Goal: Find specific page/section: Find specific page/section

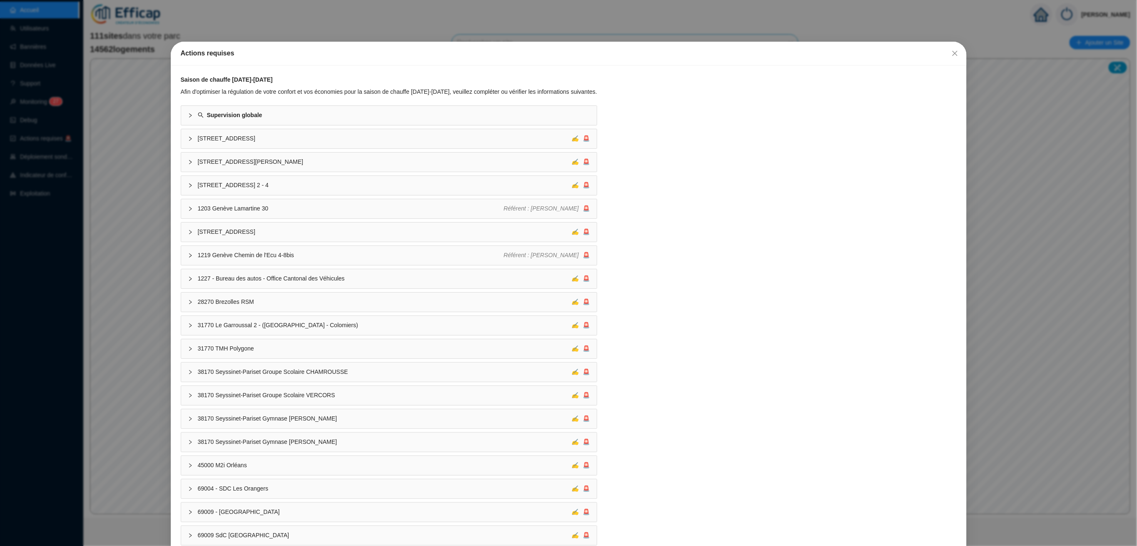
click at [952, 54] on icon "close" at bounding box center [955, 53] width 7 height 7
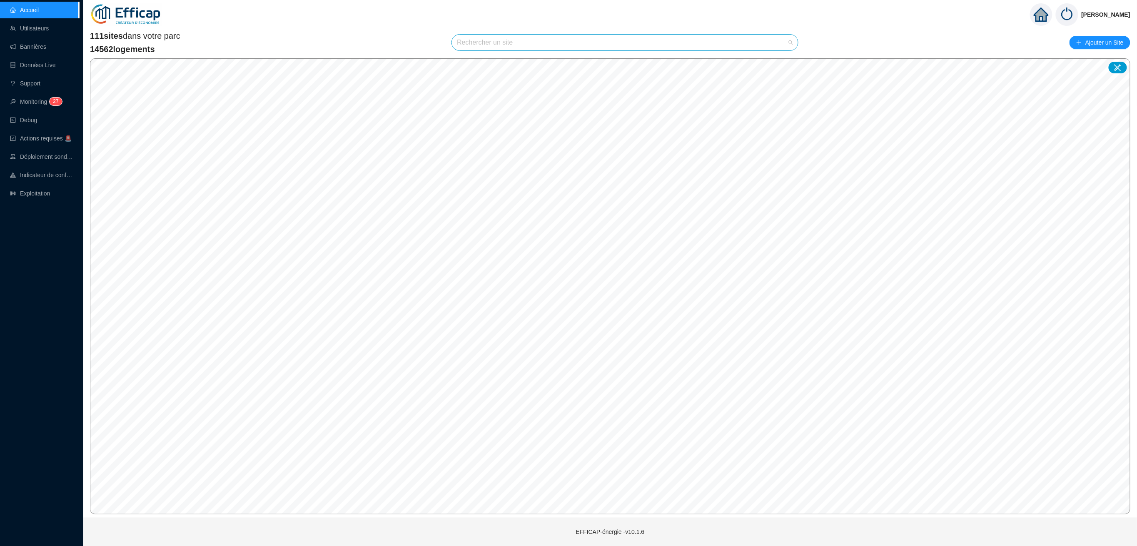
click at [499, 46] on input "search" at bounding box center [621, 43] width 329 height 16
type input "oranger"
click at [781, 62] on icon at bounding box center [784, 62] width 6 height 5
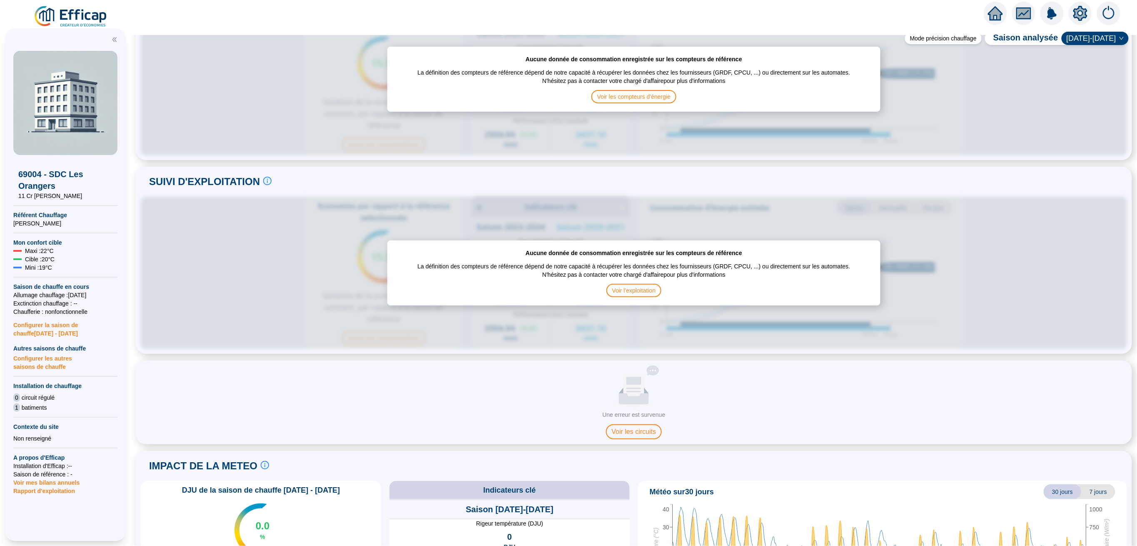
scroll to position [280, 0]
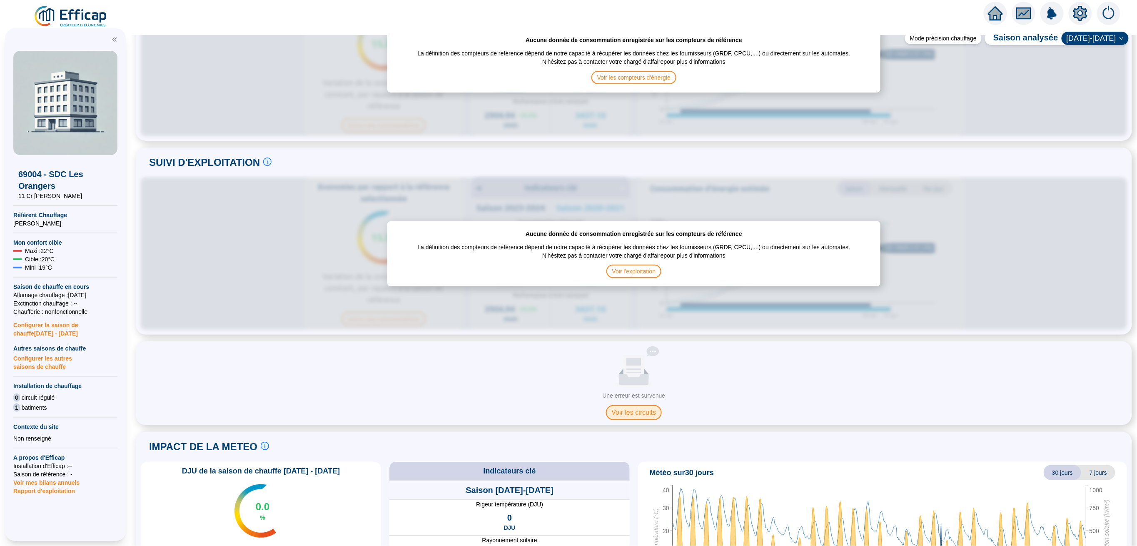
click at [621, 413] on span "Voir les circuits" at bounding box center [634, 412] width 56 height 15
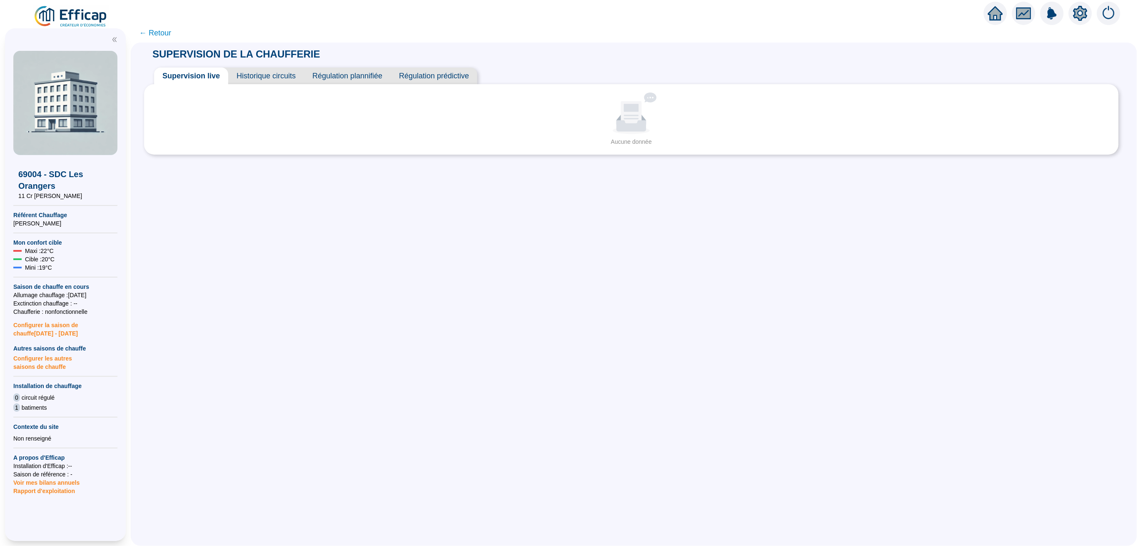
click at [1080, 8] on icon "setting" at bounding box center [1081, 12] width 14 height 13
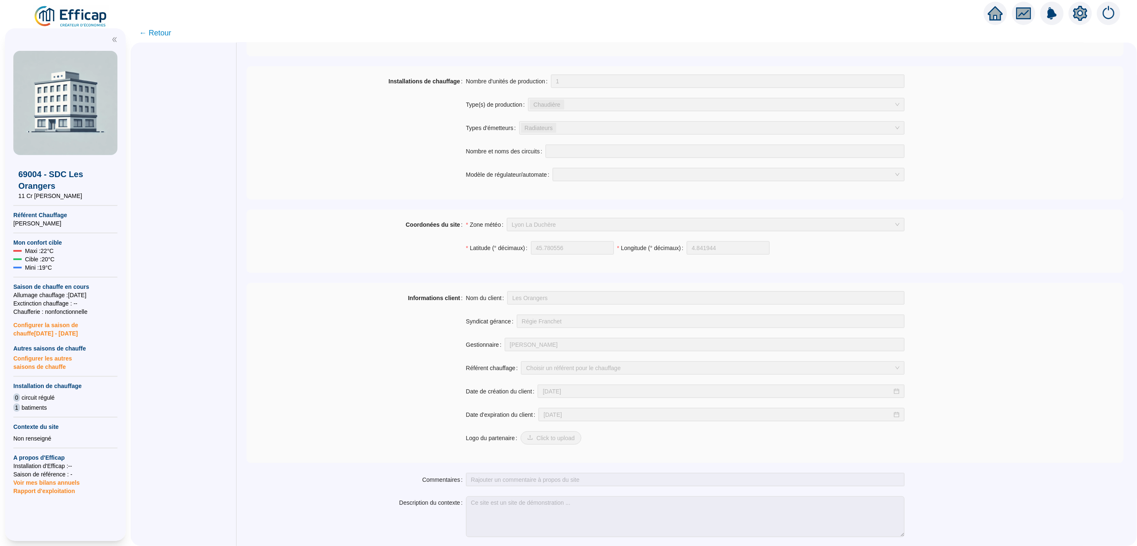
scroll to position [417, 0]
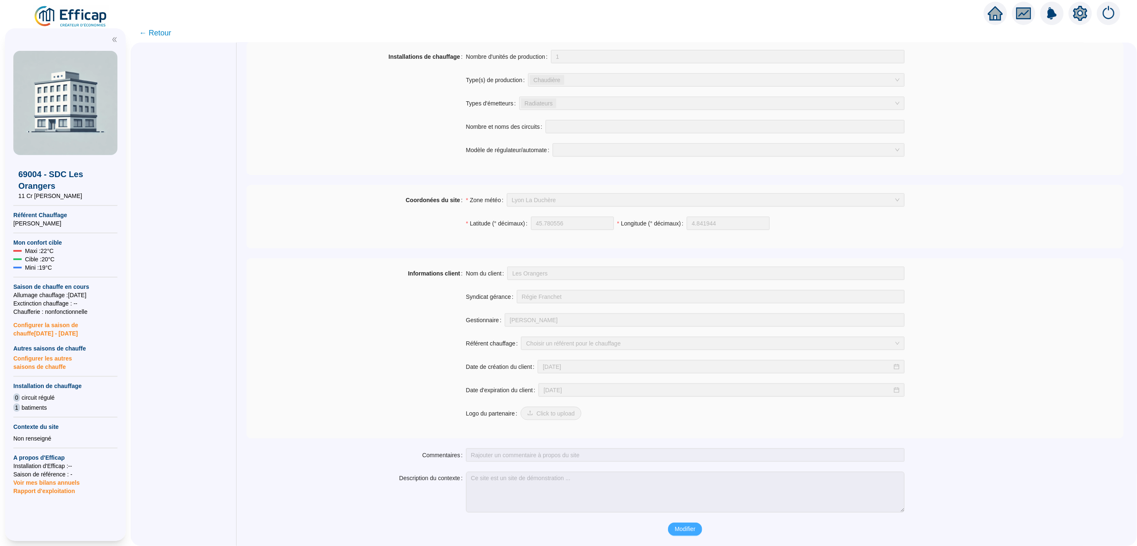
click at [682, 531] on span "Modifier" at bounding box center [685, 529] width 21 height 9
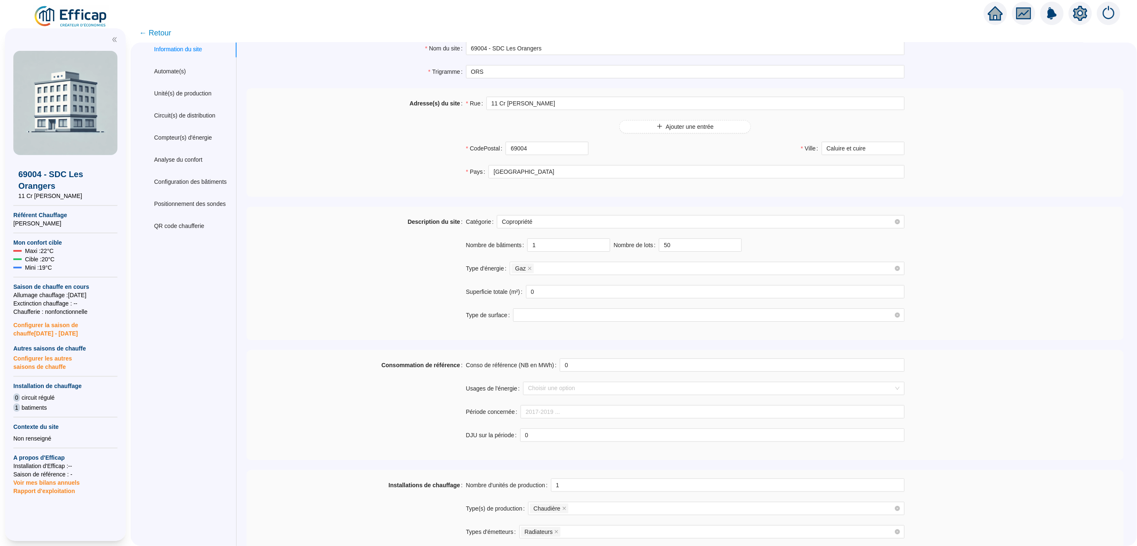
scroll to position [0, 0]
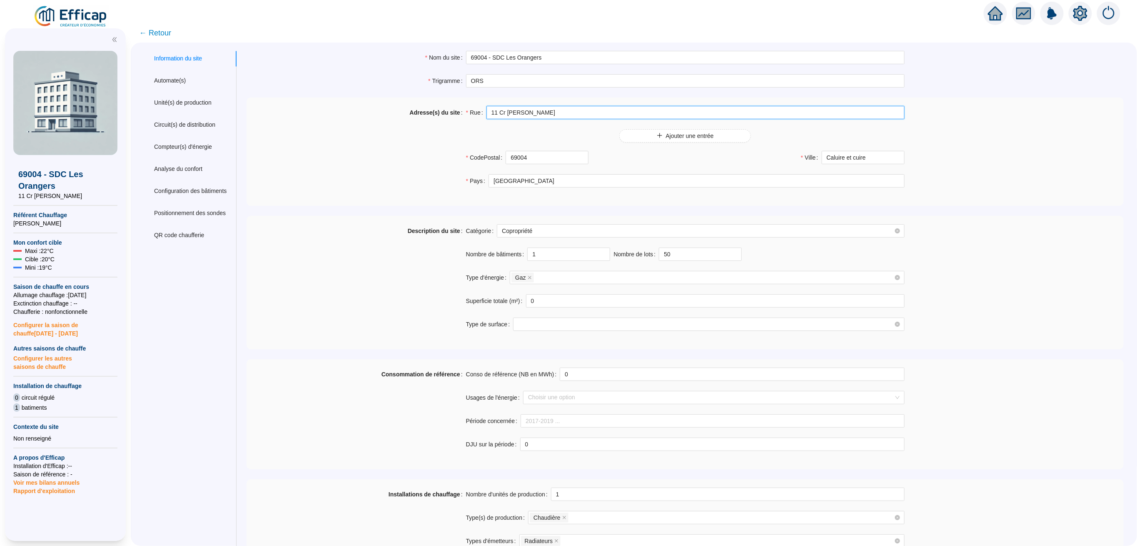
click at [507, 113] on input "11 Cr Aristide Briand" at bounding box center [696, 112] width 418 height 13
type input "11 Cour [PERSON_NAME]"
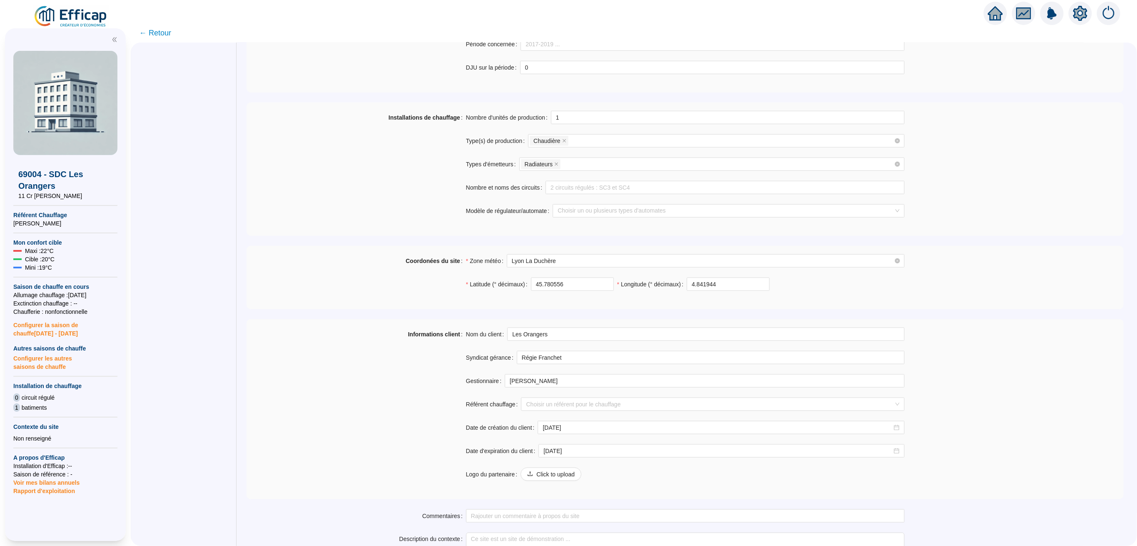
scroll to position [438, 0]
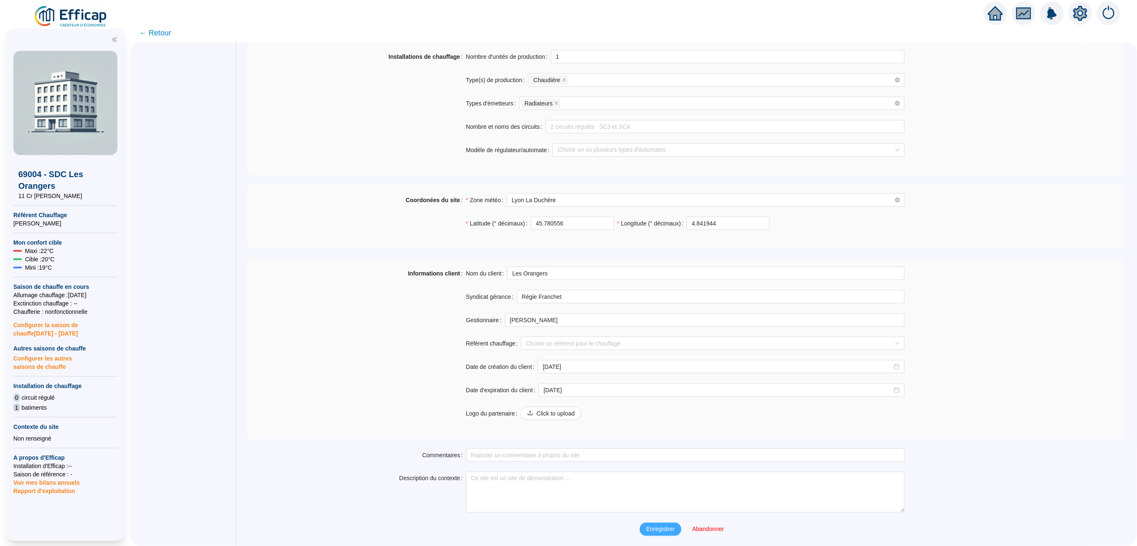
click at [657, 529] on span "Enregistrer" at bounding box center [661, 529] width 28 height 9
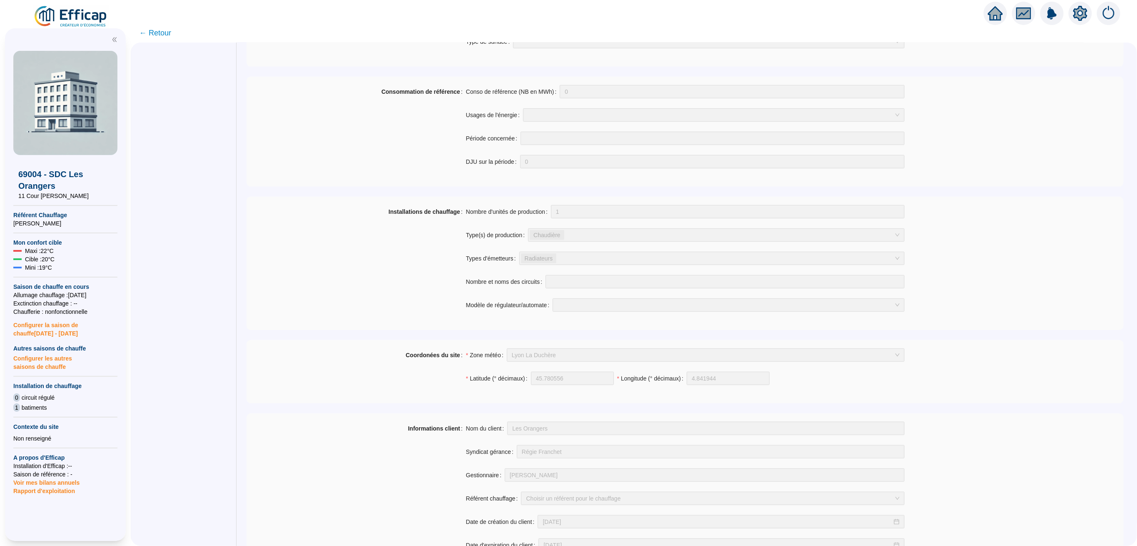
scroll to position [83, 0]
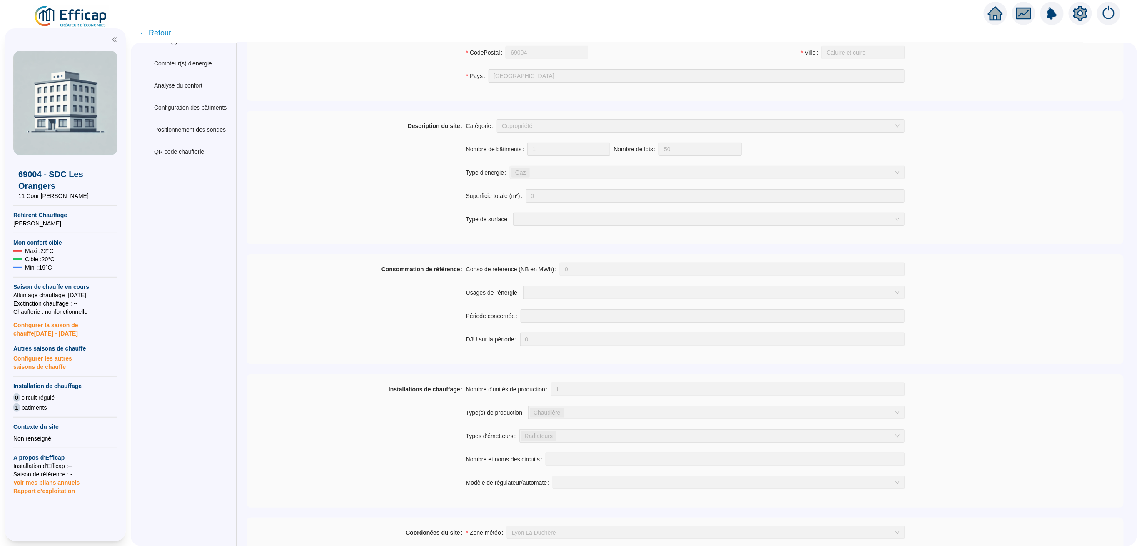
click at [45, 10] on img at bounding box center [70, 16] width 75 height 23
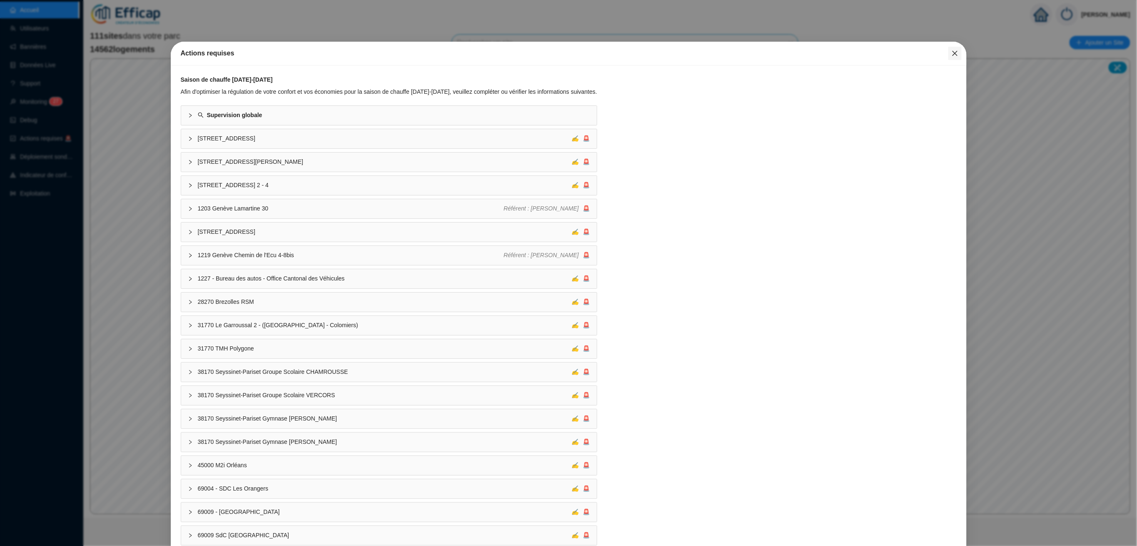
click at [949, 54] on span "Fermer" at bounding box center [955, 53] width 13 height 7
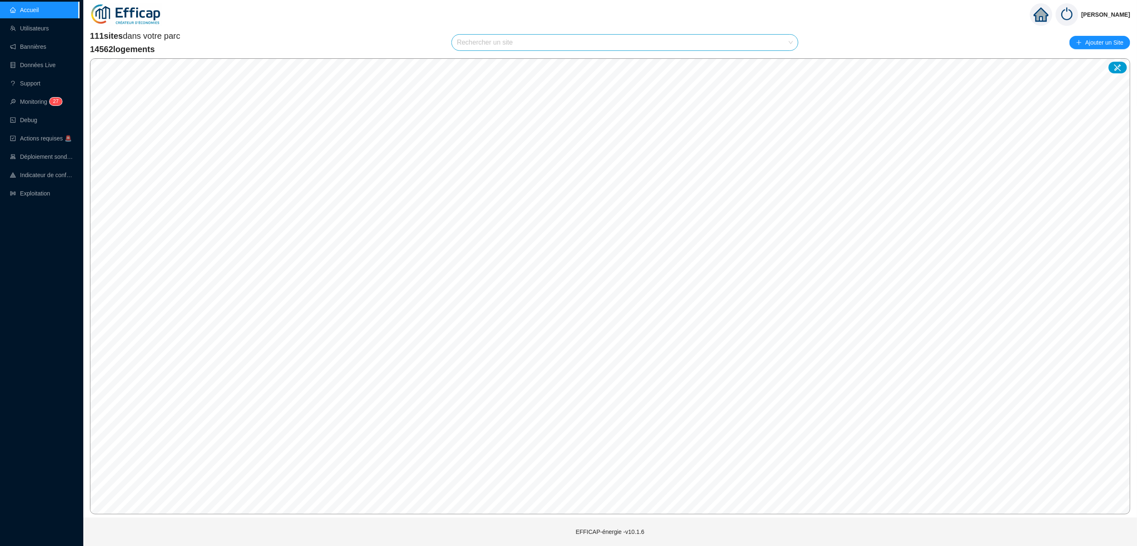
click at [517, 45] on input "search" at bounding box center [621, 43] width 329 height 16
type input "aman"
click at [517, 45] on input "search" at bounding box center [621, 43] width 329 height 16
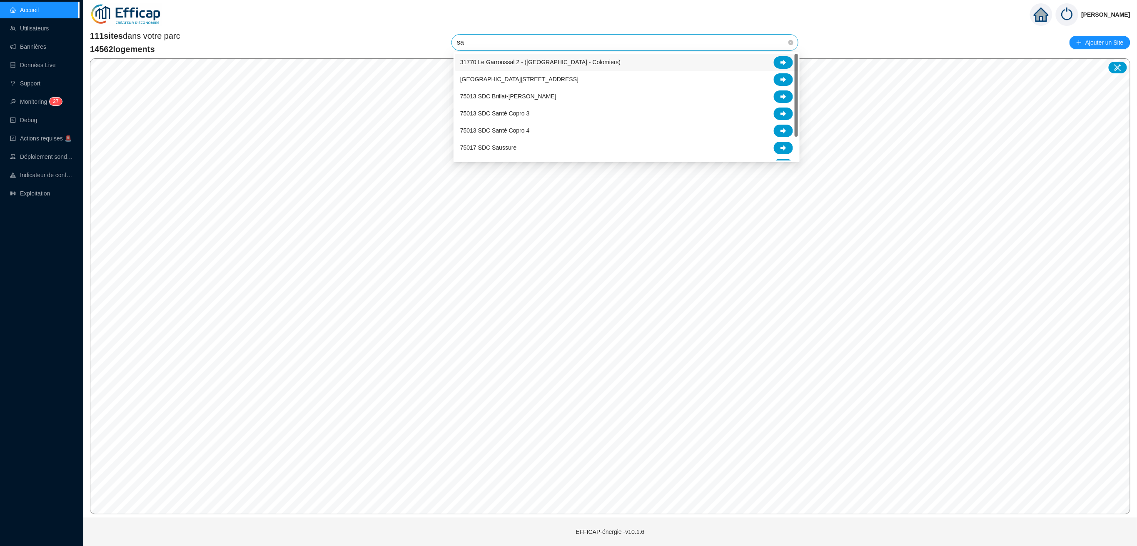
type input "s"
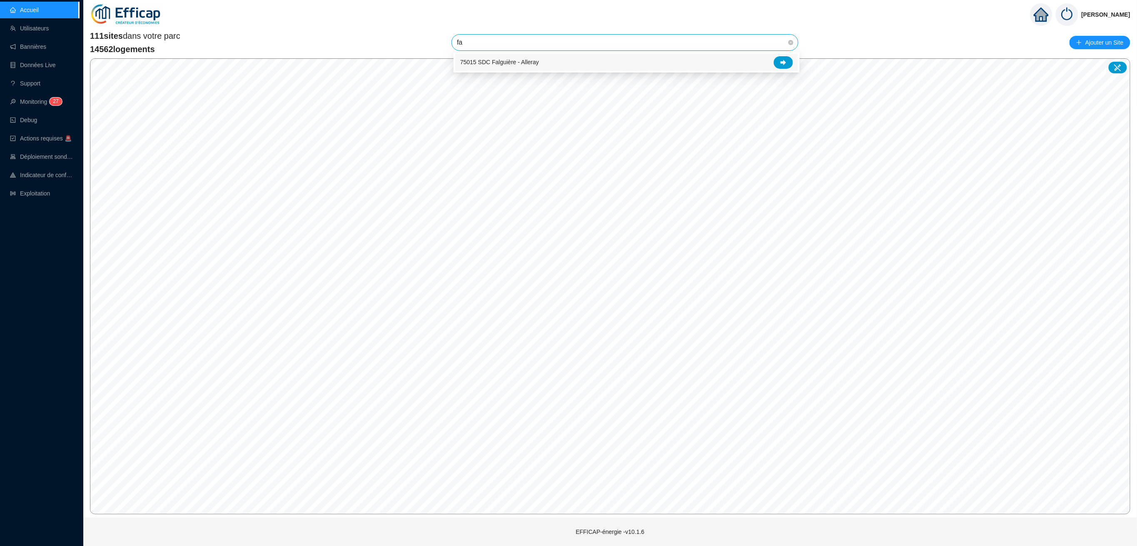
type input "fal"
click at [782, 62] on icon at bounding box center [784, 62] width 6 height 5
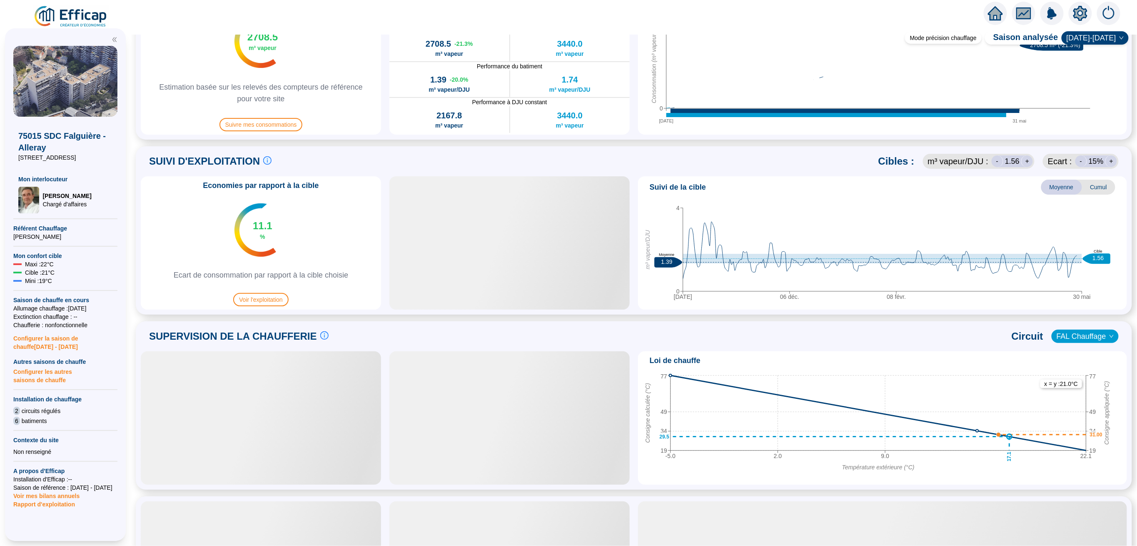
scroll to position [333, 0]
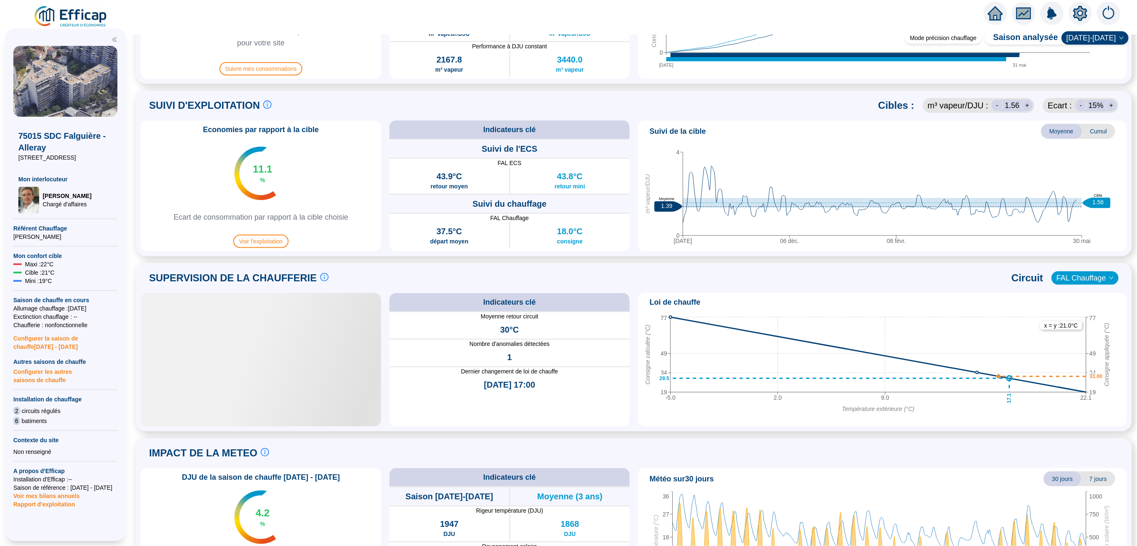
click at [1095, 275] on span "FAL Chauffage" at bounding box center [1085, 278] width 57 height 12
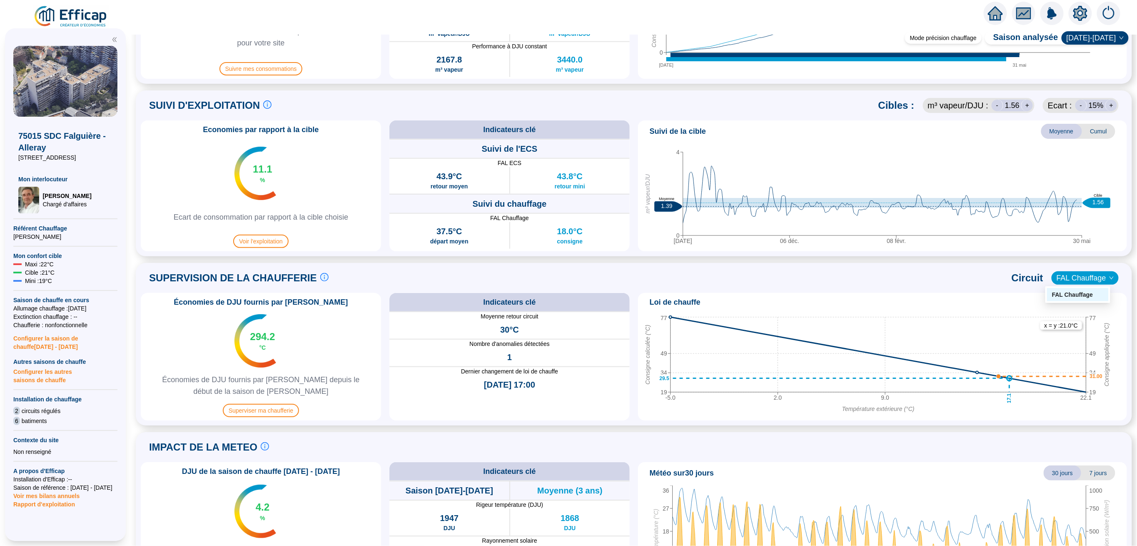
click at [1062, 297] on div "FAL Chauffage" at bounding box center [1078, 294] width 52 height 9
click at [1075, 277] on span "FAL Chauffage" at bounding box center [1085, 278] width 57 height 12
click at [257, 409] on span "Superviser ma chaufferie" at bounding box center [261, 410] width 76 height 13
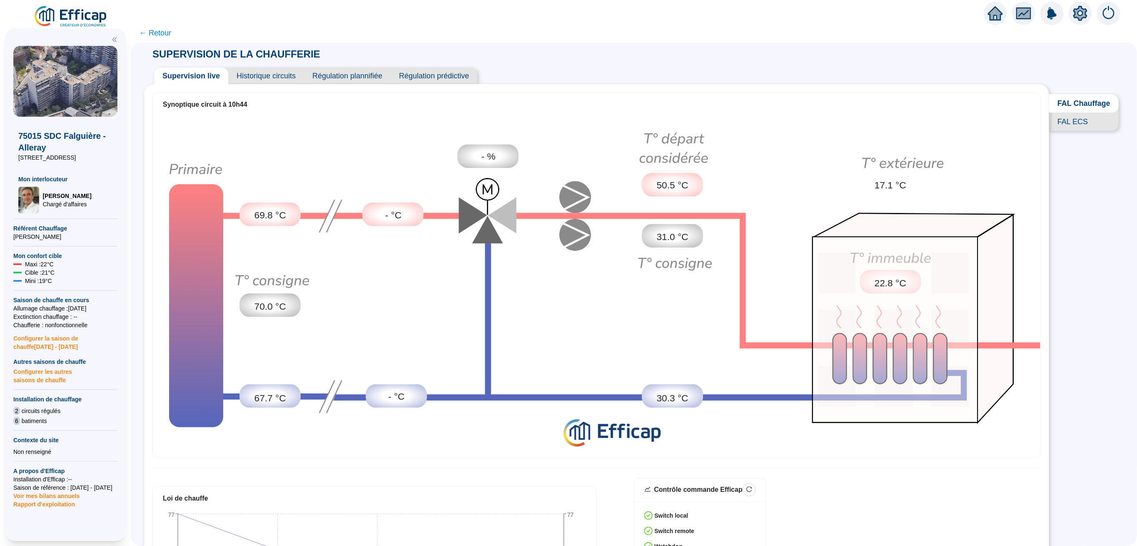
click at [1076, 131] on span "FAL ECS" at bounding box center [1085, 121] width 70 height 18
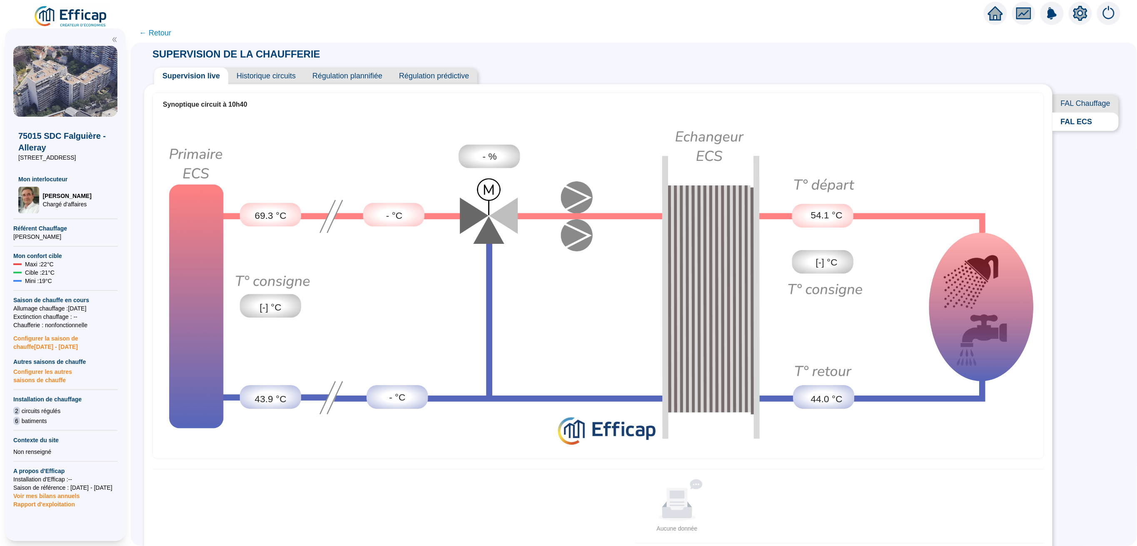
click at [1067, 105] on span "FAL Chauffage" at bounding box center [1086, 103] width 66 height 18
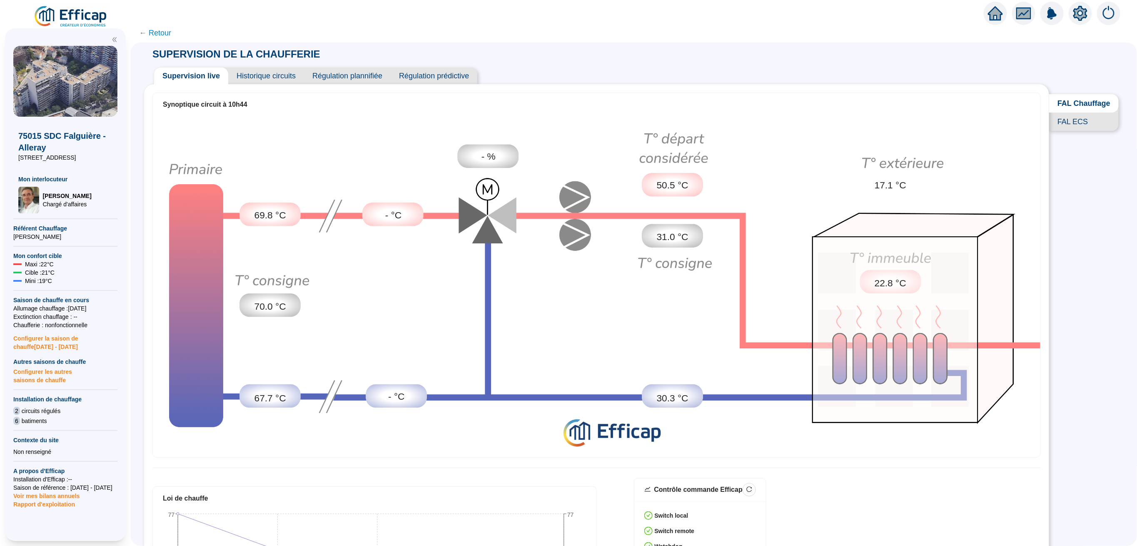
click at [1089, 102] on span "FAL Chauffage" at bounding box center [1085, 103] width 70 height 18
click at [1075, 131] on span "FAL ECS" at bounding box center [1085, 121] width 70 height 18
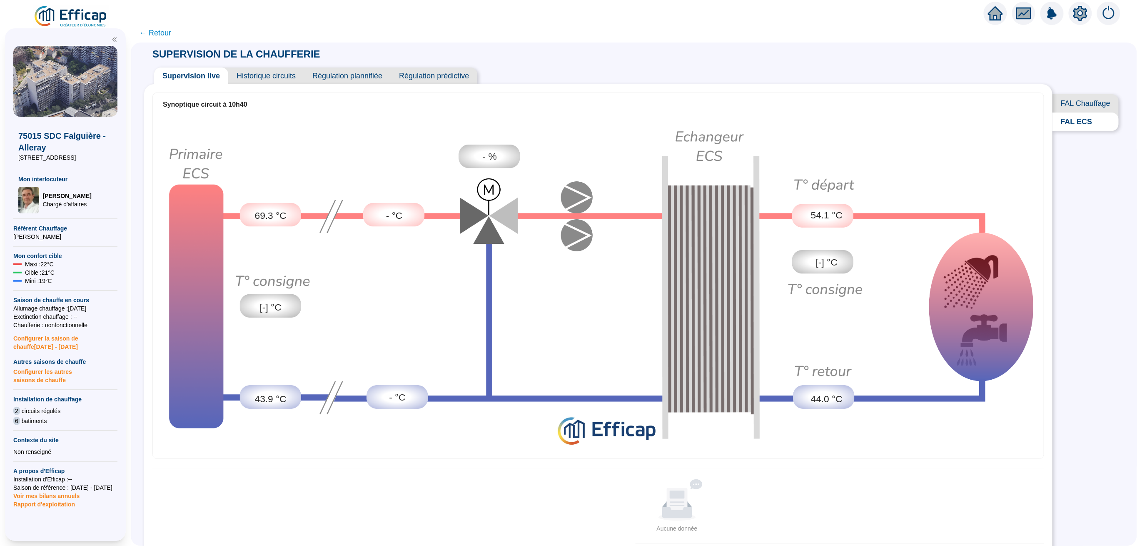
click at [162, 32] on span "← Retour" at bounding box center [155, 33] width 32 height 12
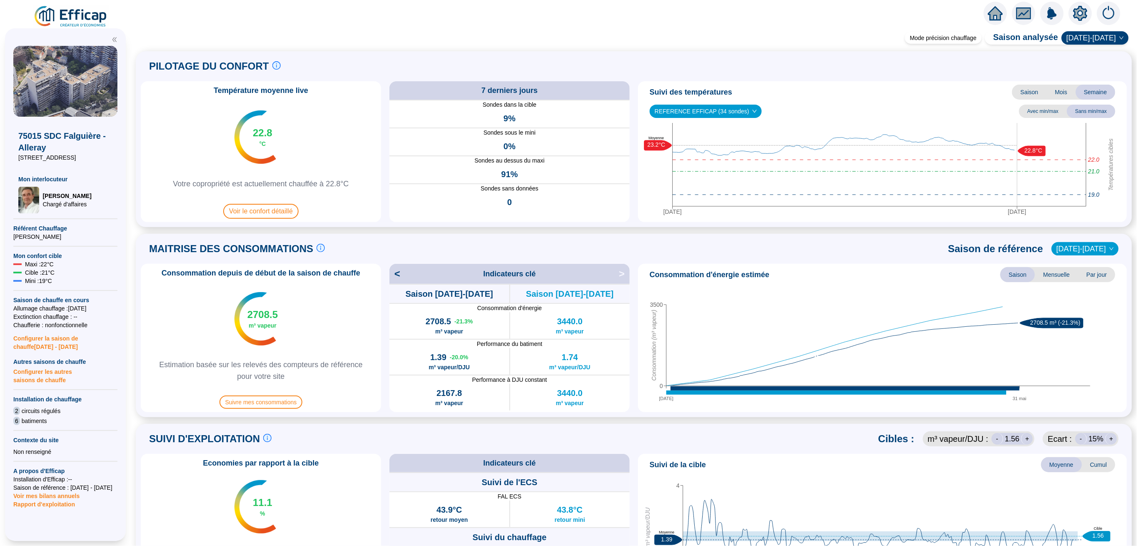
click at [85, 15] on img at bounding box center [70, 16] width 75 height 23
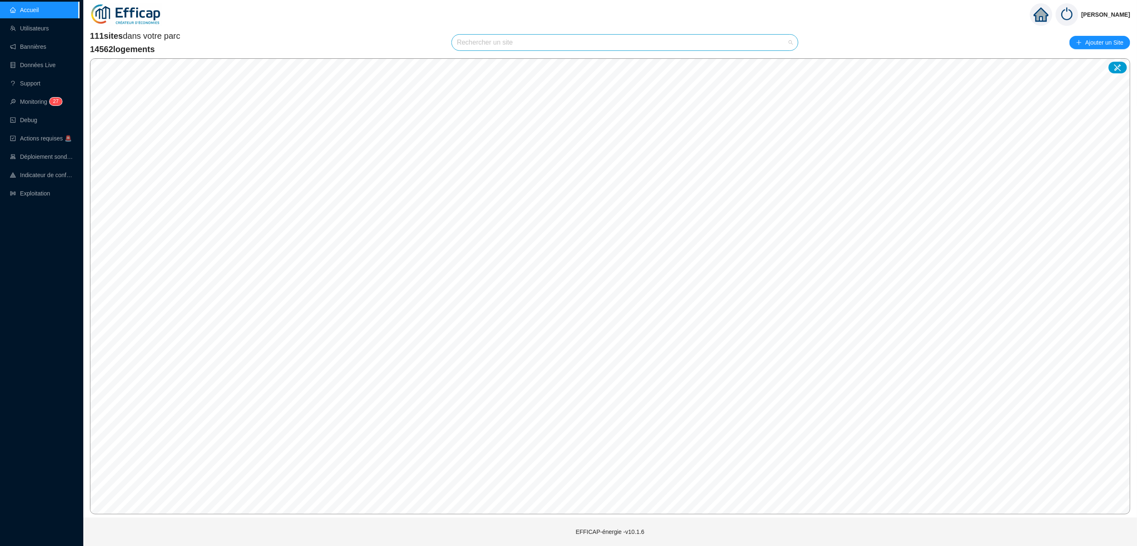
click at [525, 40] on input "search" at bounding box center [621, 43] width 329 height 16
type input "astrolabe"
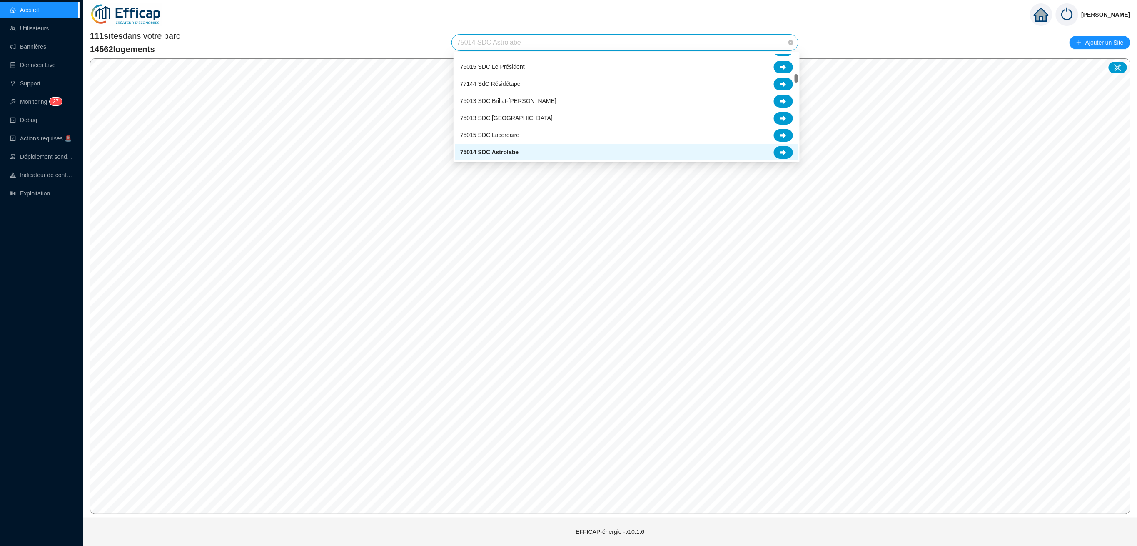
click at [577, 42] on span "75014 SDC Astrolabe" at bounding box center [625, 43] width 336 height 16
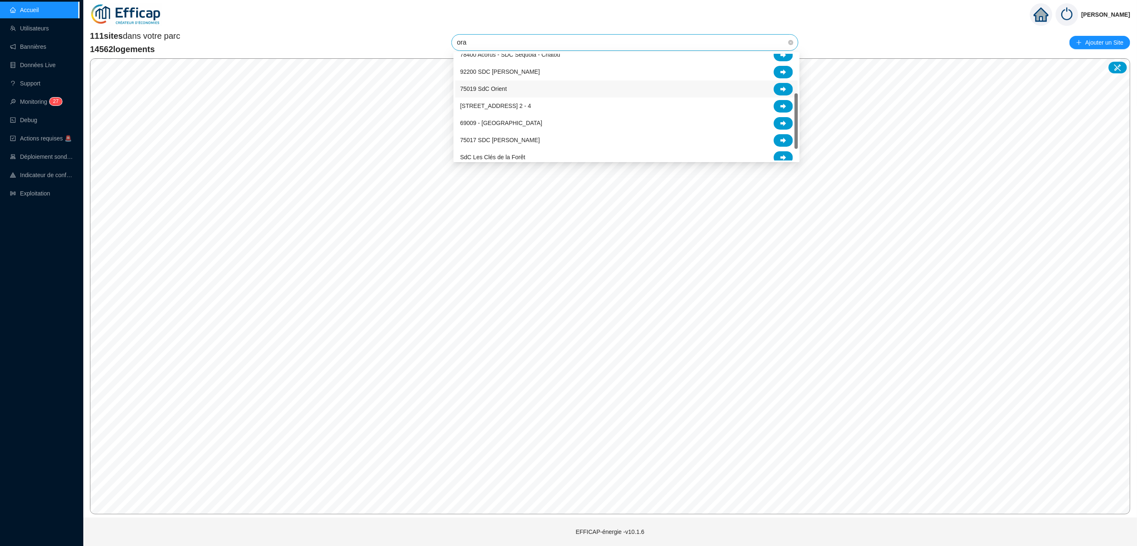
scroll to position [0, 0]
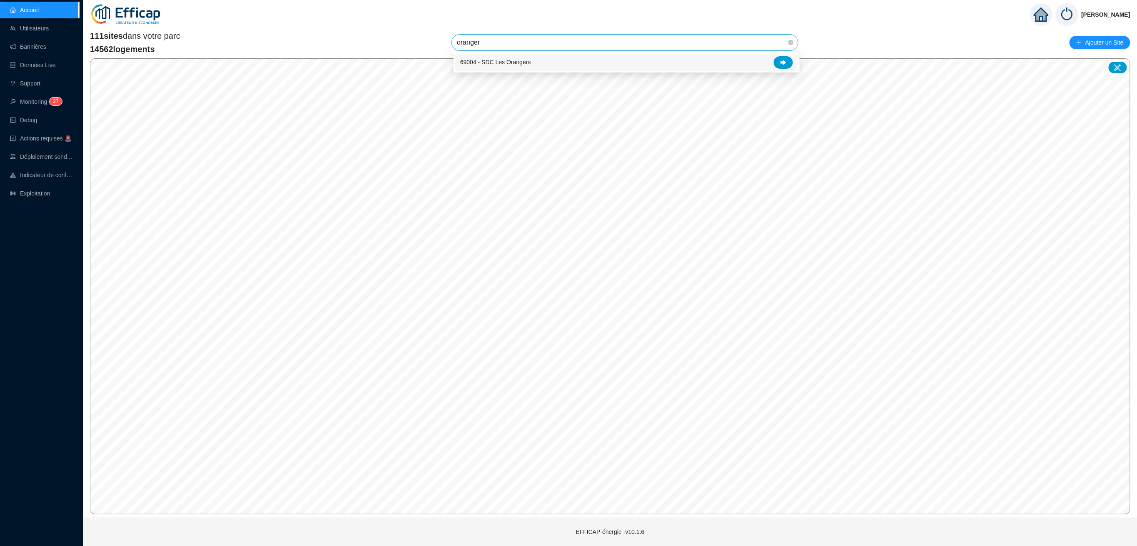
type input "orangers"
click at [771, 43] on span "69004 - SDC Les Orangers" at bounding box center [625, 43] width 336 height 16
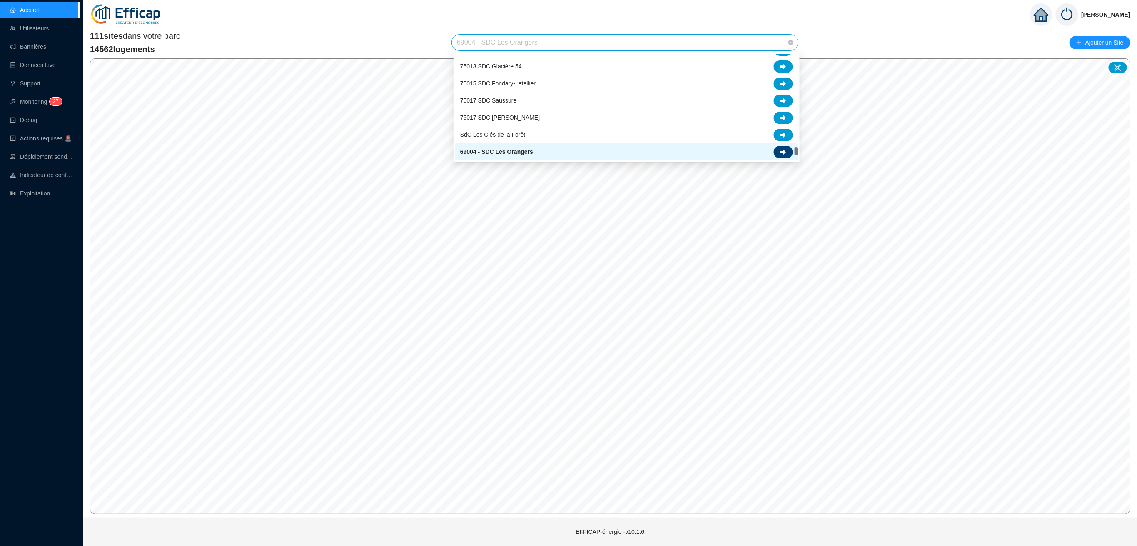
click at [782, 151] on icon at bounding box center [784, 151] width 6 height 5
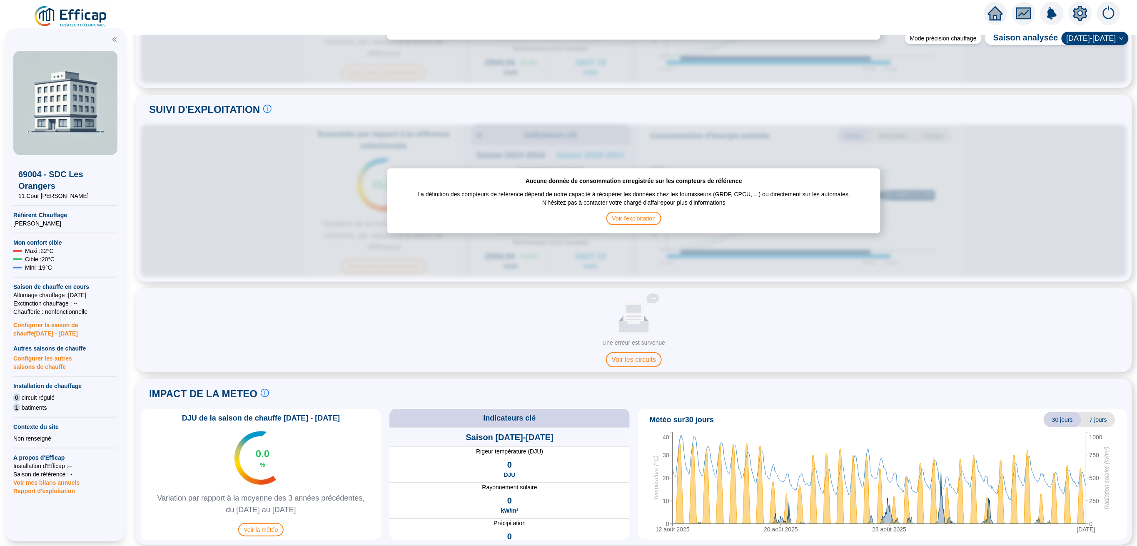
scroll to position [336, 0]
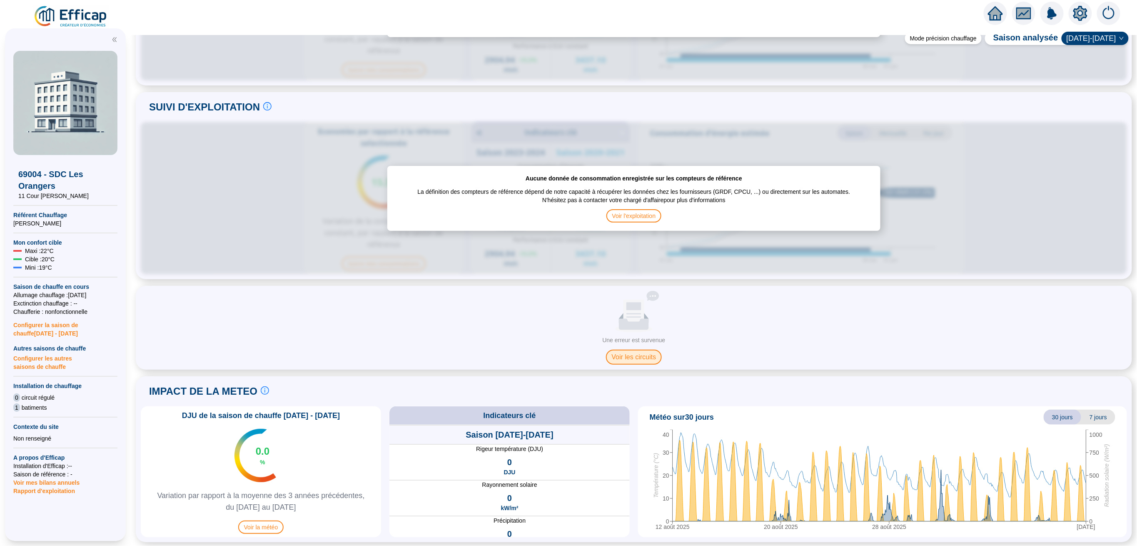
click at [631, 359] on span "Voir les circuits" at bounding box center [634, 357] width 56 height 15
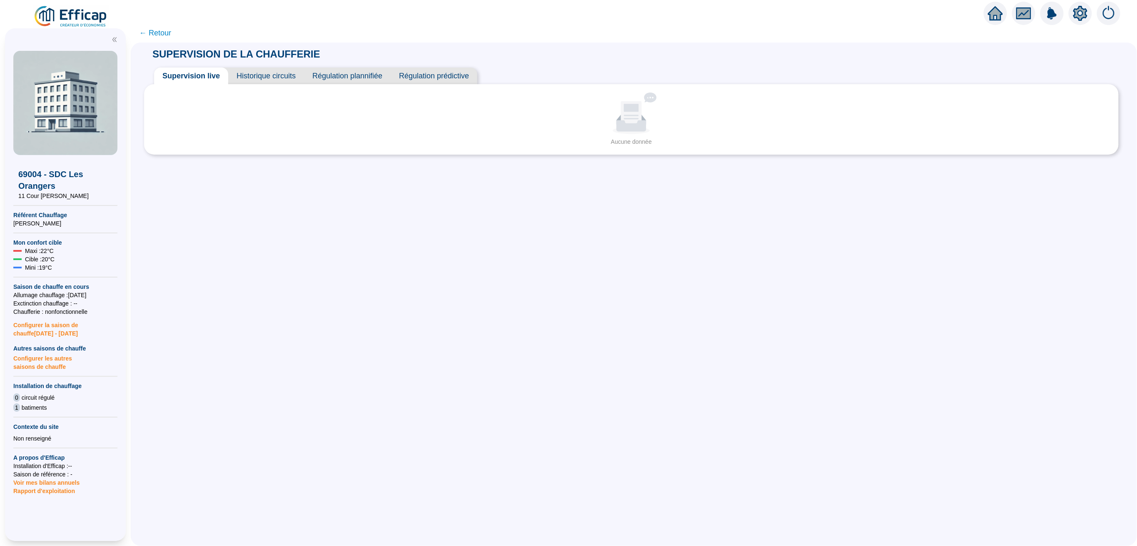
click at [1084, 8] on icon "setting" at bounding box center [1080, 13] width 15 height 15
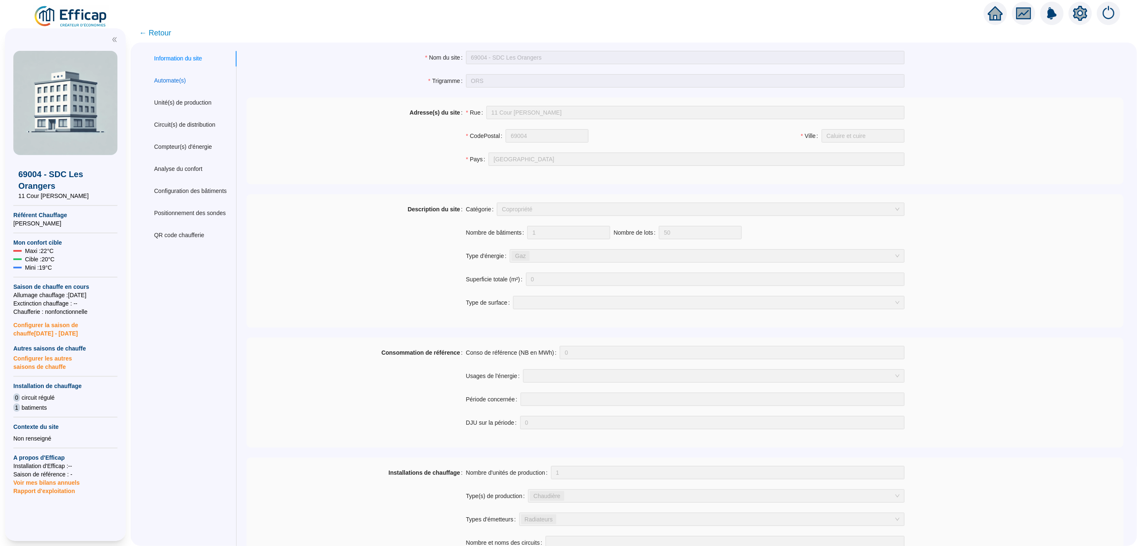
click at [182, 78] on div "Automate(s)" at bounding box center [170, 80] width 32 height 9
